Goal: Information Seeking & Learning: Learn about a topic

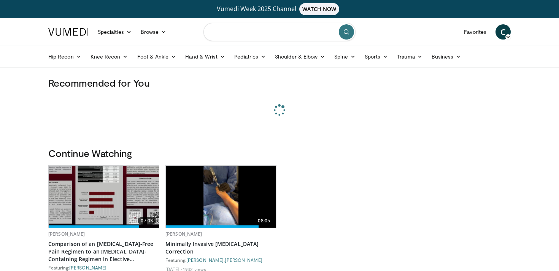
click at [268, 34] on input "Search topics, interventions" at bounding box center [279, 32] width 152 height 18
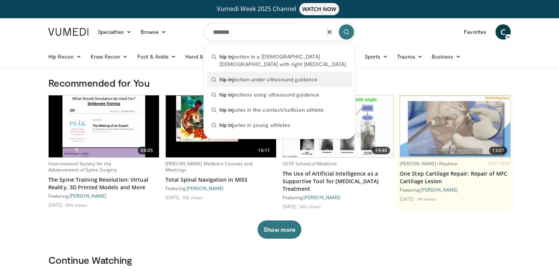
click at [263, 82] on span "hip inj ection under ultrasound guidance" at bounding box center [268, 80] width 98 height 8
type input "**********"
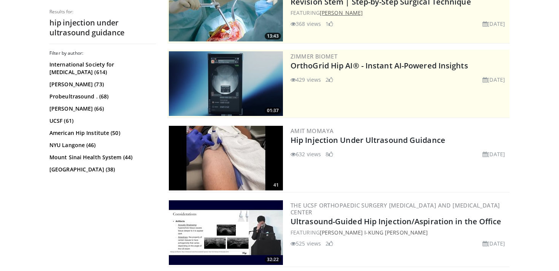
scroll to position [128, 0]
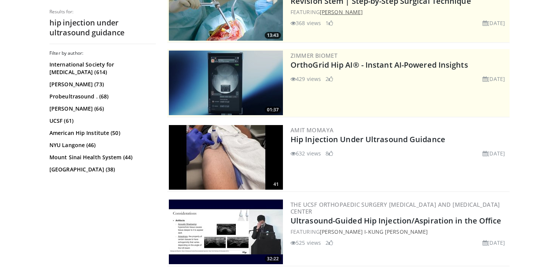
click at [366, 140] on link "Hip Injection Under Ultrasound Guidance" at bounding box center [367, 139] width 155 height 10
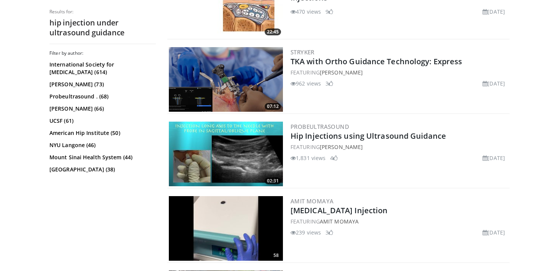
scroll to position [1102, 0]
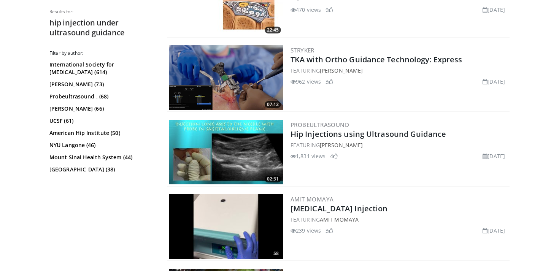
click at [404, 132] on link "Hip Injections using Ultrasound Guidance" at bounding box center [367, 134] width 155 height 10
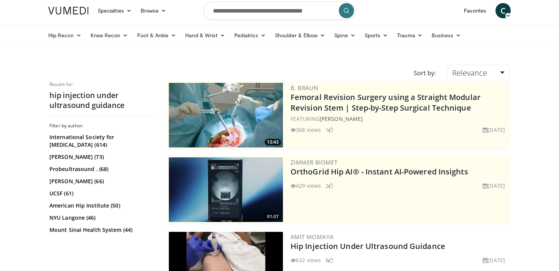
scroll to position [0, 0]
